Goal: Transaction & Acquisition: Purchase product/service

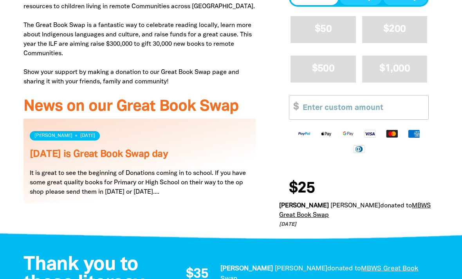
click at [321, 115] on input "Other Amount" at bounding box center [362, 107] width 131 height 24
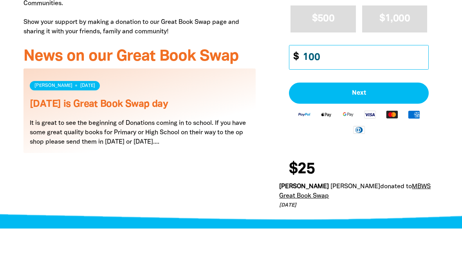
type input "100"
click at [369, 133] on button "Next" at bounding box center [359, 143] width 140 height 21
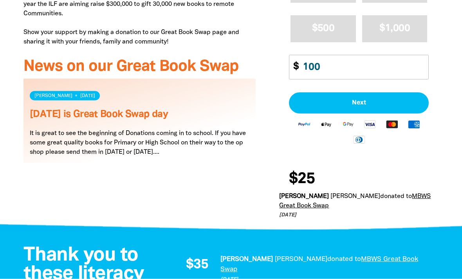
select select "AU"
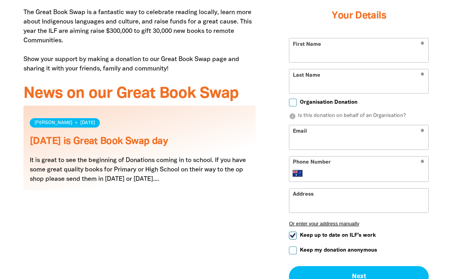
scroll to position [322, 0]
click at [328, 47] on input "First Name" at bounding box center [358, 51] width 139 height 24
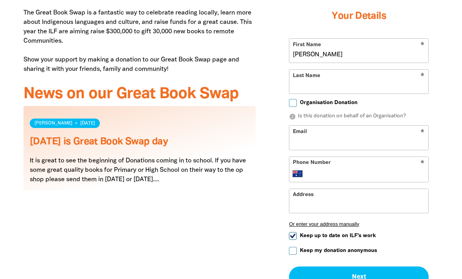
type input "[PERSON_NAME]"
click at [328, 88] on input "Last Name" at bounding box center [358, 82] width 139 height 24
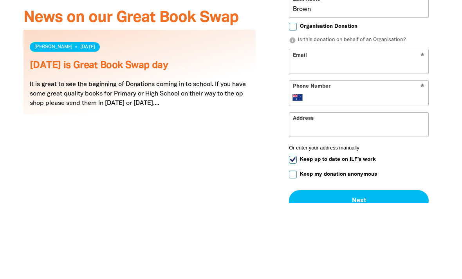
type input "Brown"
click at [360, 126] on input "Email" at bounding box center [358, 138] width 139 height 24
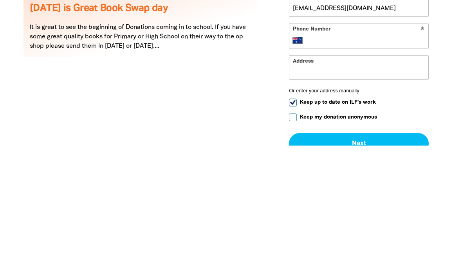
type input "[EMAIL_ADDRESS][DOMAIN_NAME]"
click at [349, 169] on input "Phone Number" at bounding box center [366, 173] width 116 height 9
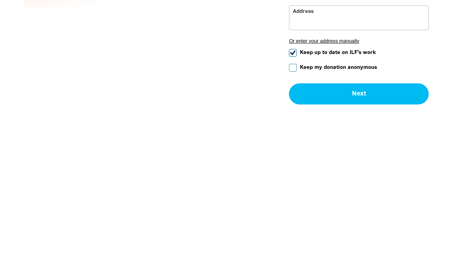
type input "0417 812 726"
click at [286, 55] on div "arrow_back Back Step 1 Step 2 Step 3 Donating $100 Your Details * First Name [P…" at bounding box center [358, 108] width 159 height 348
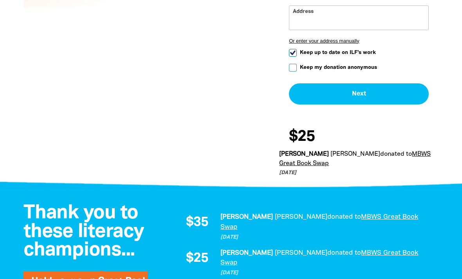
click at [294, 57] on input "Keep up to date on ILF's work" at bounding box center [293, 53] width 8 height 8
checkbox input "false"
click at [376, 90] on button "Next chevron_right" at bounding box center [359, 93] width 140 height 21
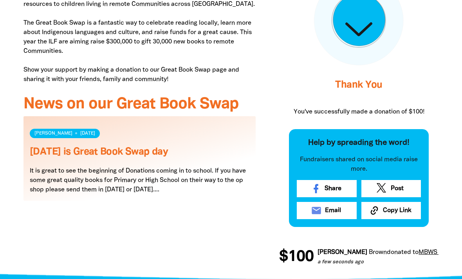
scroll to position [314, 0]
